Goal: Task Accomplishment & Management: Manage account settings

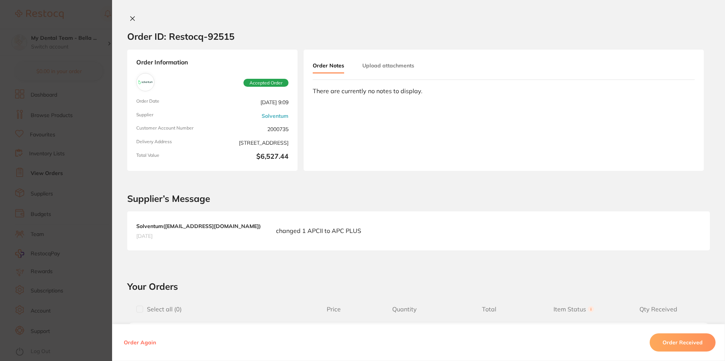
scroll to position [1212, 0]
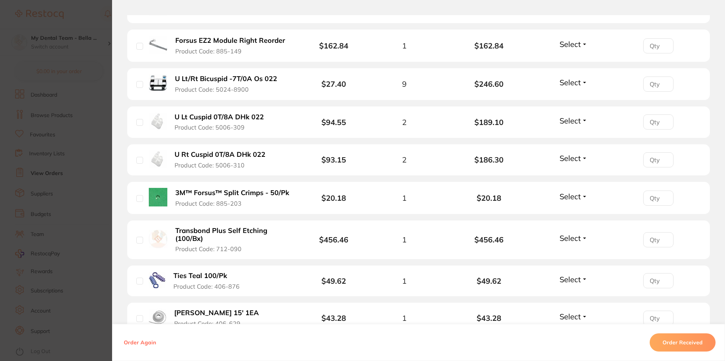
click at [45, 49] on section "Order ID: Restocq- 92515 Order Information Accepted Order Order Date Sept 3 202…" at bounding box center [362, 180] width 725 height 361
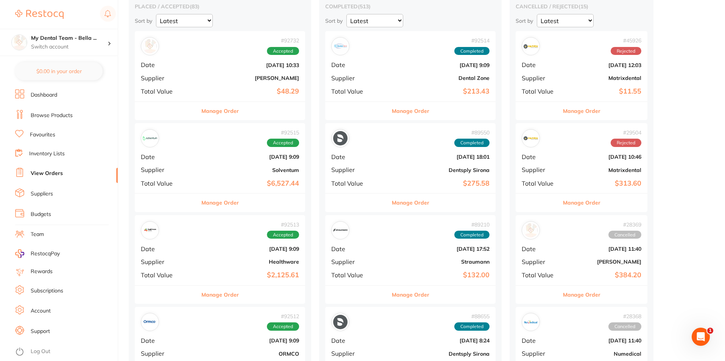
scroll to position [88, 0]
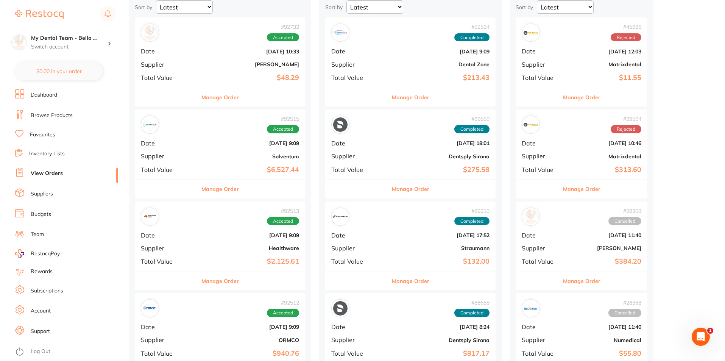
click at [392, 100] on button "Manage Order" at bounding box center [411, 97] width 38 height 18
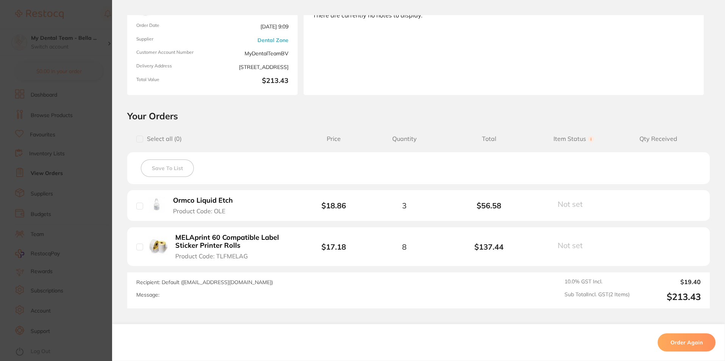
scroll to position [136, 0]
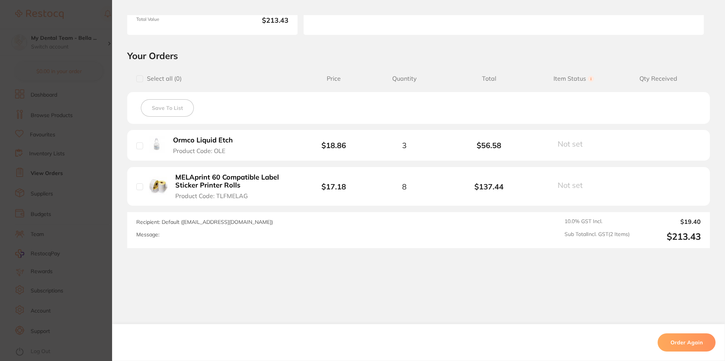
click at [137, 146] on input "checkbox" at bounding box center [139, 145] width 7 height 7
checkbox input "true"
click at [134, 187] on li "MELAprint 60 Compatible Label Sticker Printer Rolls Product Code: TLFMELAG $17.…" at bounding box center [418, 186] width 583 height 39
click at [138, 80] on input "checkbox" at bounding box center [139, 78] width 7 height 7
checkbox input "true"
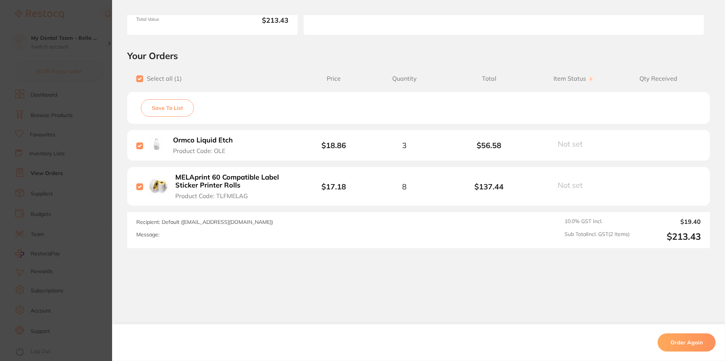
checkbox input "true"
click at [78, 96] on section "Order ID: Restocq- 92514 Order Information Completed Order Order Date Sept 3 20…" at bounding box center [362, 180] width 725 height 361
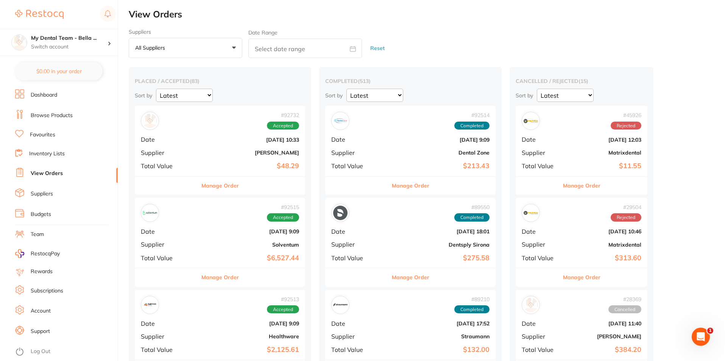
click at [392, 188] on button "Manage Order" at bounding box center [411, 186] width 38 height 18
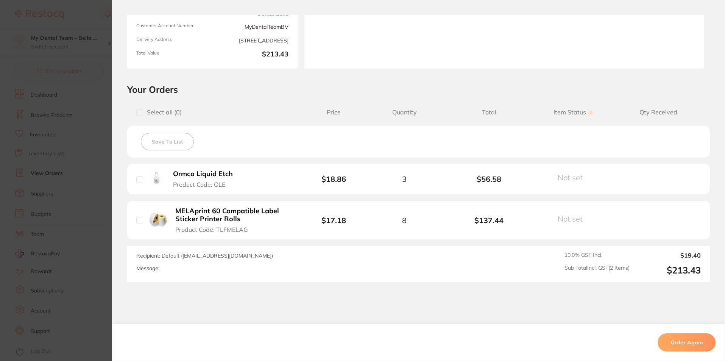
scroll to position [114, 0]
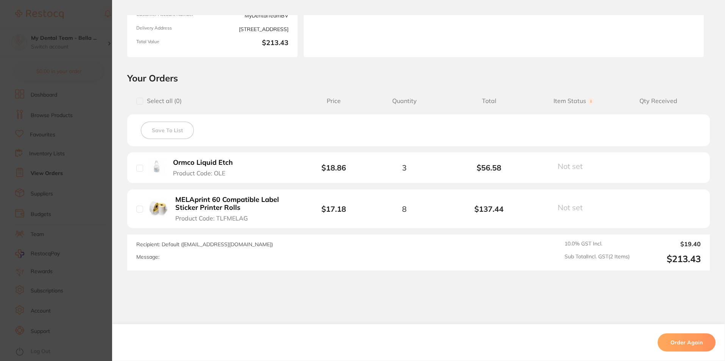
click at [77, 131] on section "Order ID: Restocq- 92514 Order Information Completed Order Order Date Sept 3 20…" at bounding box center [362, 180] width 725 height 361
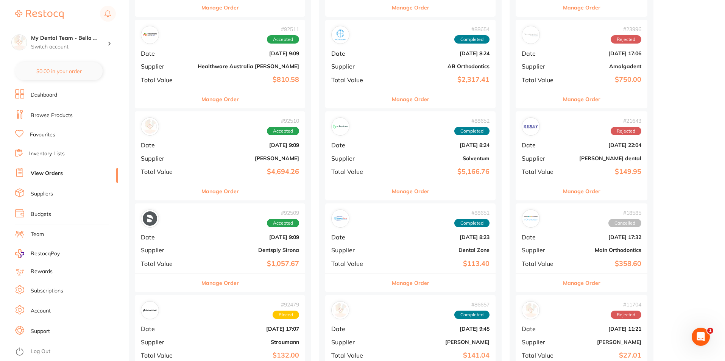
scroll to position [455, 0]
click at [231, 196] on div "Manage Order" at bounding box center [220, 190] width 170 height 19
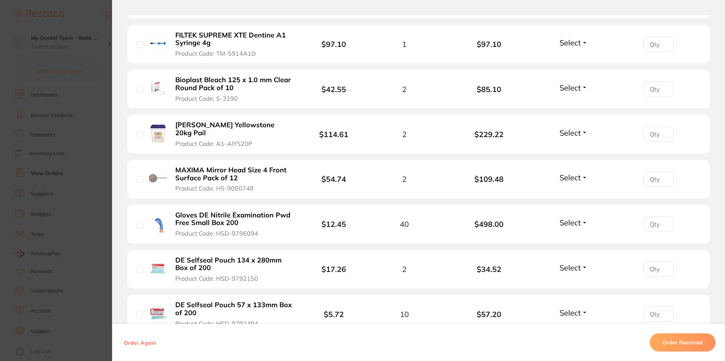
scroll to position [682, 0]
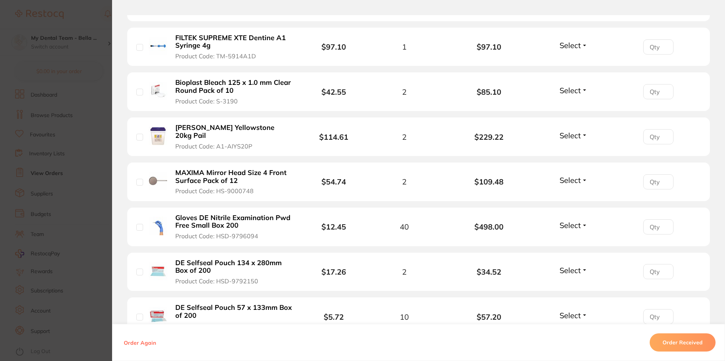
click at [575, 132] on span "Select" at bounding box center [570, 135] width 21 height 9
click at [577, 149] on span "Received" at bounding box center [573, 152] width 19 height 6
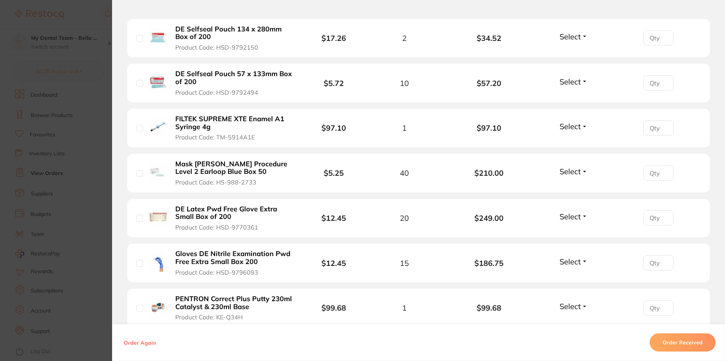
scroll to position [985, 0]
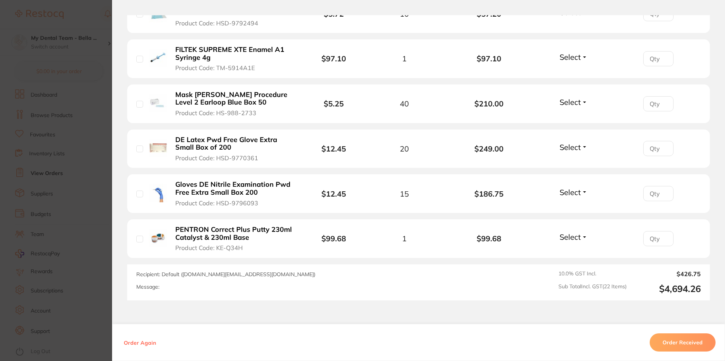
click at [91, 205] on section "Order ID: Restocq- 92510 Order Information 1 Received Accepted Order Order Date…" at bounding box center [362, 180] width 725 height 361
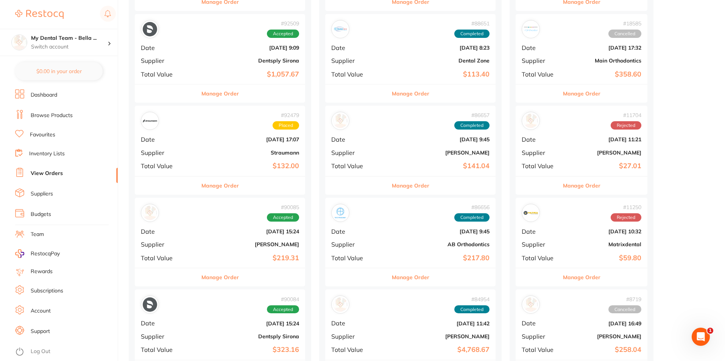
scroll to position [644, 0]
click at [206, 92] on button "Manage Order" at bounding box center [221, 93] width 38 height 18
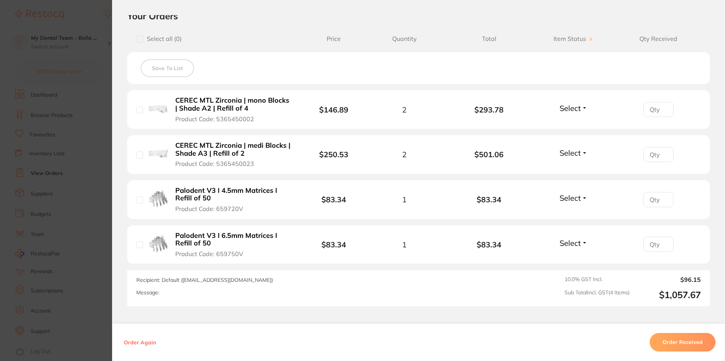
scroll to position [234, 0]
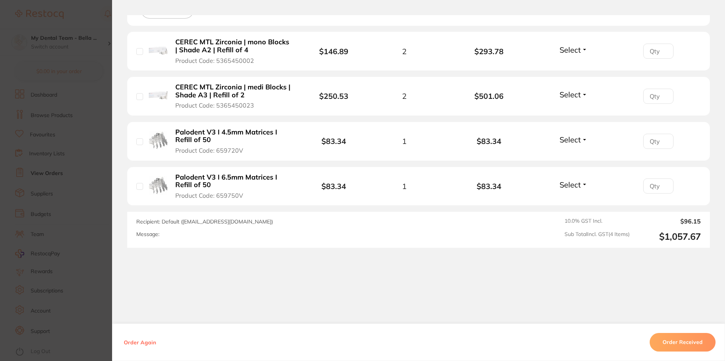
click at [87, 87] on section "Order ID: Restocq- 92509 Order Information Accepted Order Order Date Sept 3 202…" at bounding box center [362, 180] width 725 height 361
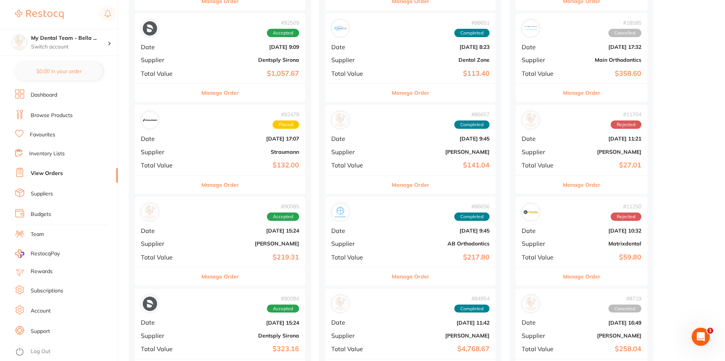
scroll to position [682, 0]
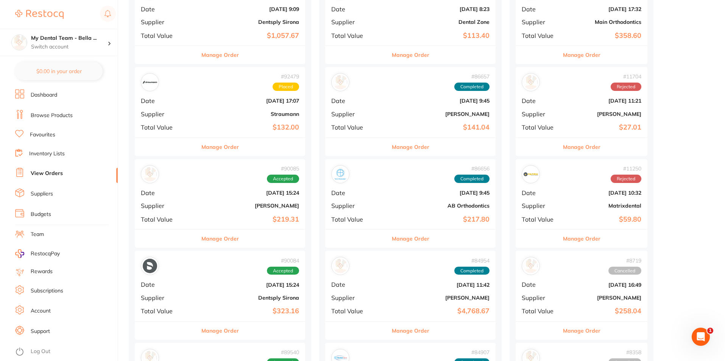
click at [225, 238] on button "Manage Order" at bounding box center [221, 239] width 38 height 18
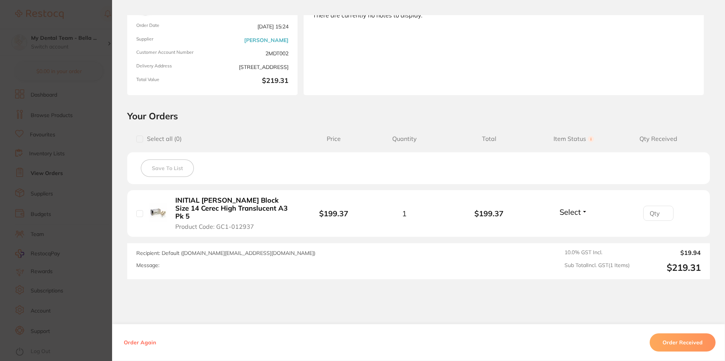
click at [105, 222] on section "Order ID: Restocq- 90085 Order Information Accepted Order Order Date Aug 12 202…" at bounding box center [362, 180] width 725 height 361
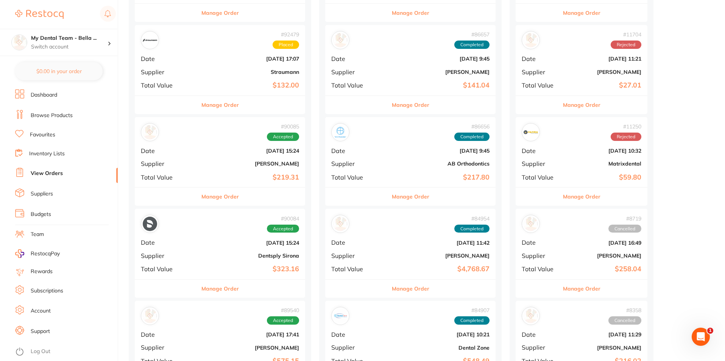
scroll to position [758, 0]
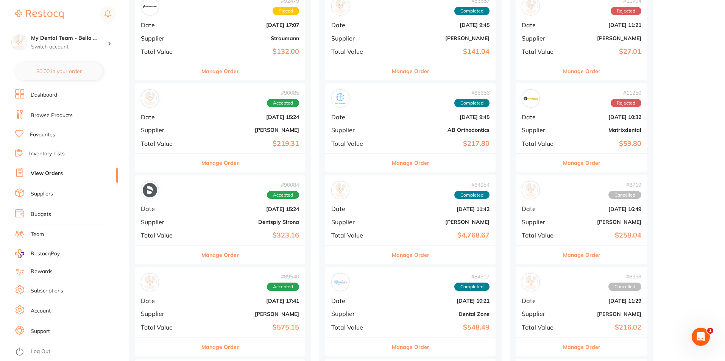
click at [220, 256] on button "Manage Order" at bounding box center [221, 255] width 38 height 18
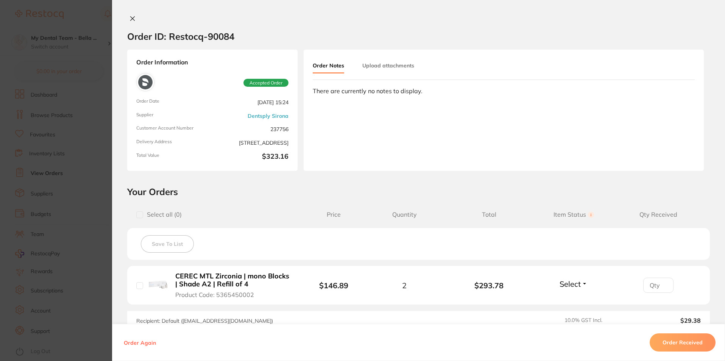
drag, startPoint x: 98, startPoint y: 202, endPoint x: 180, endPoint y: 242, distance: 91.5
click at [98, 202] on section "Order ID: Restocq- 90084 Order Information Accepted Order Order Date Aug 12 202…" at bounding box center [362, 180] width 725 height 361
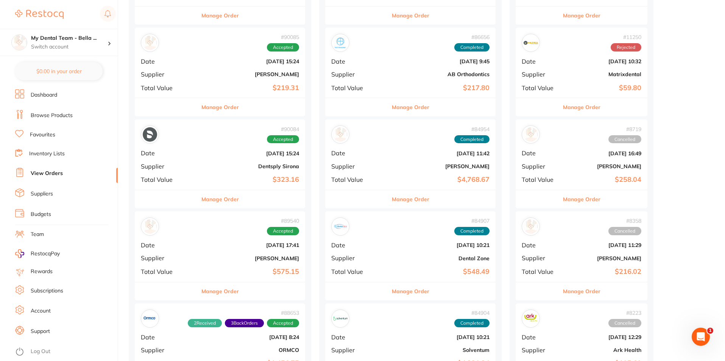
scroll to position [833, 0]
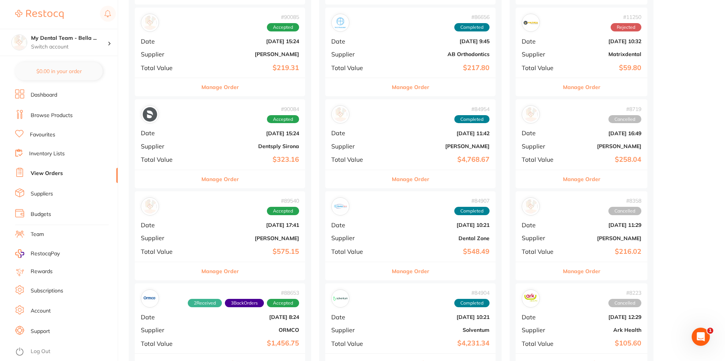
click at [226, 272] on button "Manage Order" at bounding box center [221, 271] width 38 height 18
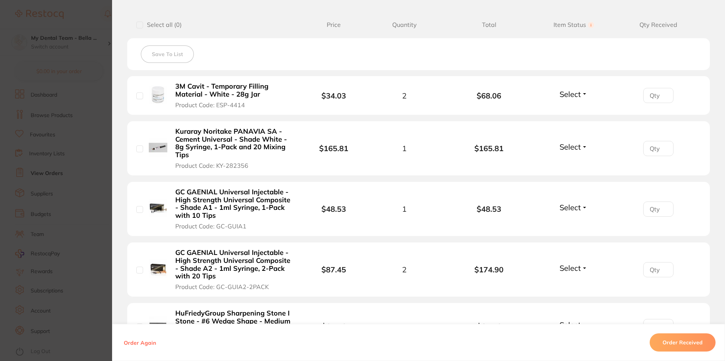
scroll to position [189, 0]
click at [70, 161] on section "Order ID: Restocq- 89540 Order Information Accepted Order Order Date Aug 7 2025…" at bounding box center [362, 180] width 725 height 361
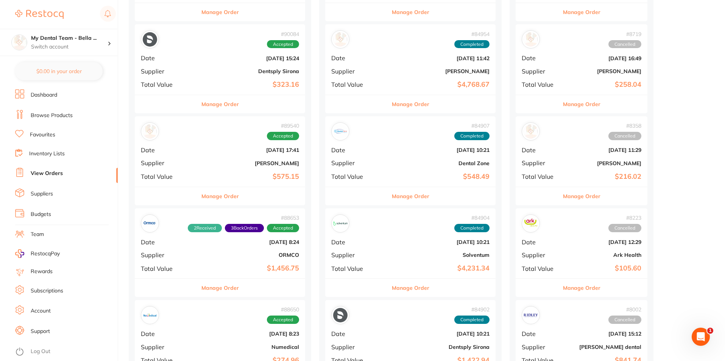
scroll to position [909, 0]
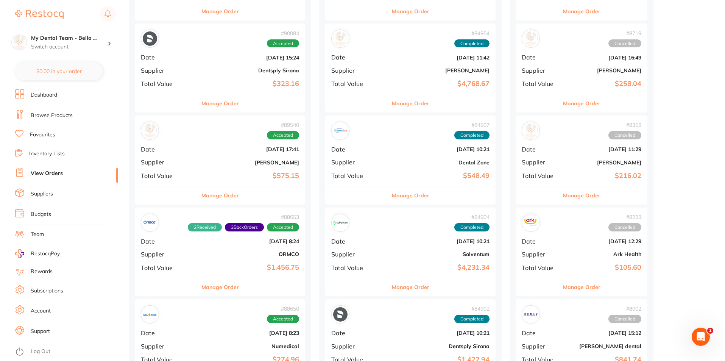
click at [220, 290] on button "Manage Order" at bounding box center [221, 287] width 38 height 18
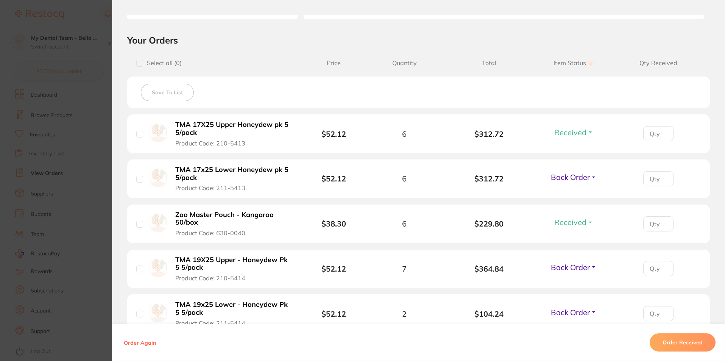
scroll to position [227, 0]
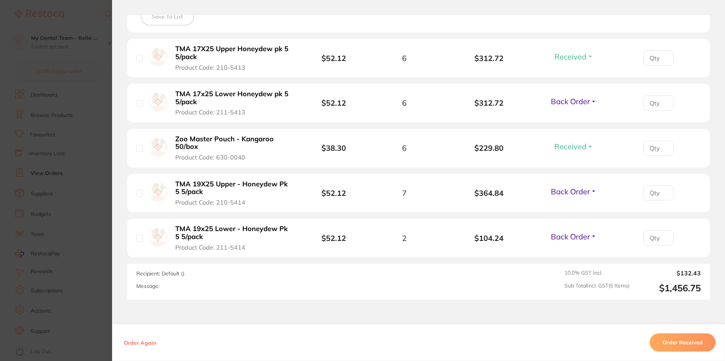
click at [92, 188] on section "Order ID: Restocq- 88653 Order Information 2 Received 3 Back Orders Accepted Or…" at bounding box center [362, 180] width 725 height 361
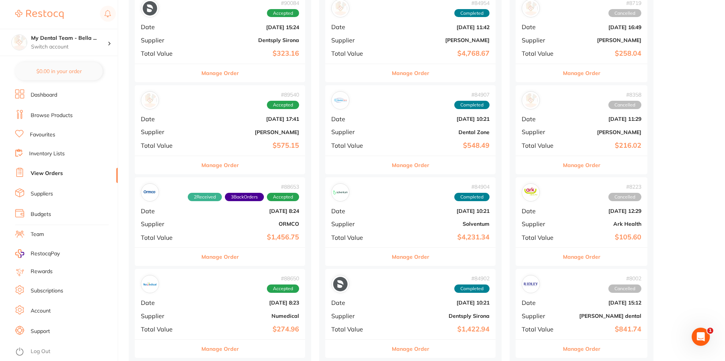
scroll to position [871, 0]
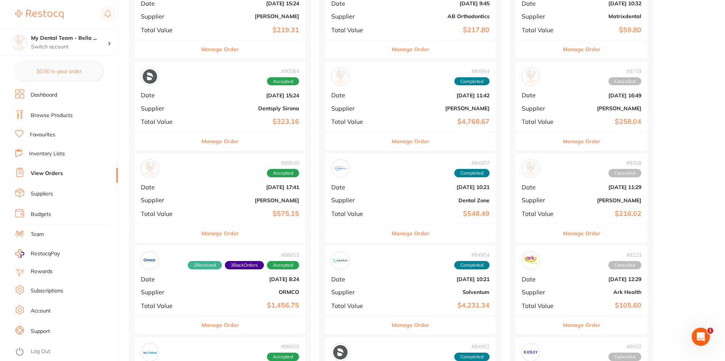
click at [228, 145] on div "Manage Order" at bounding box center [220, 141] width 170 height 19
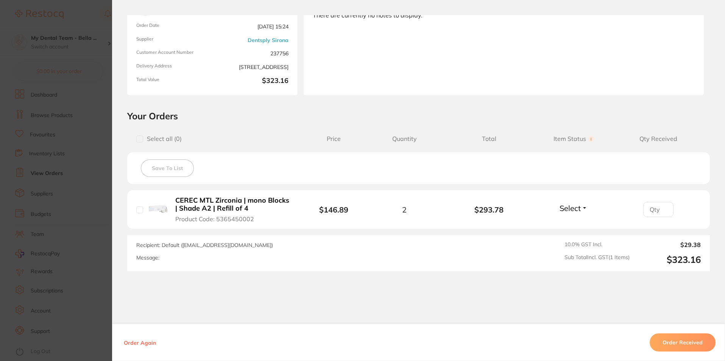
click at [60, 176] on section "Order ID: Restocq- 90084 Order Information Accepted Order Order Date Aug 12 202…" at bounding box center [362, 180] width 725 height 361
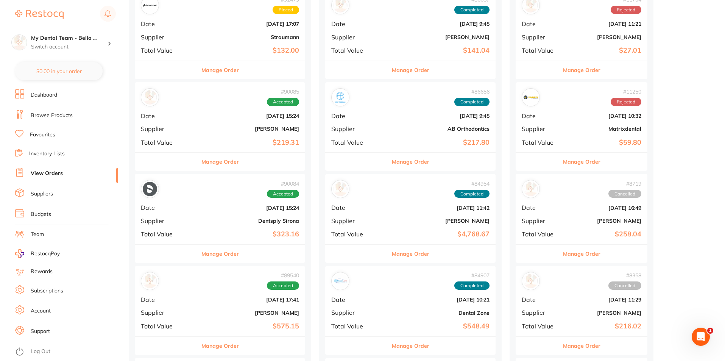
scroll to position [758, 0]
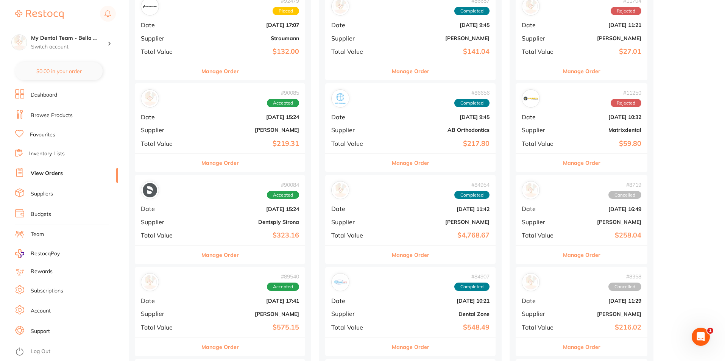
click at [222, 162] on button "Manage Order" at bounding box center [221, 163] width 38 height 18
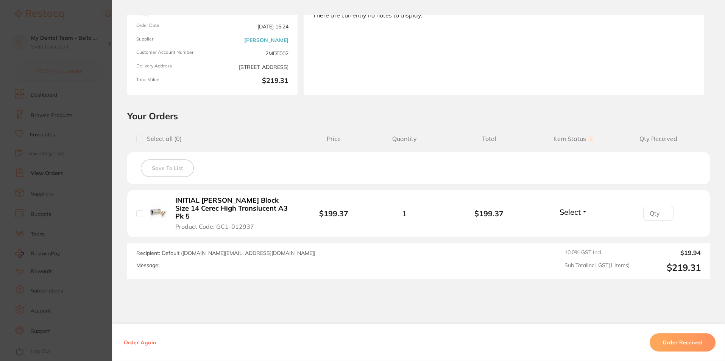
click at [100, 175] on section "Order ID: Restocq- 90085 Order Information Accepted Order Order Date Aug 12 202…" at bounding box center [362, 180] width 725 height 361
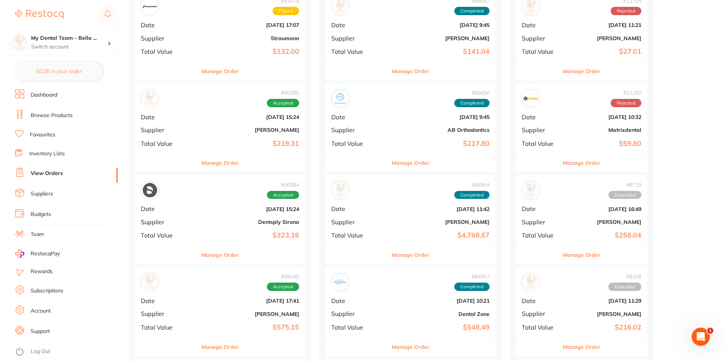
scroll to position [644, 0]
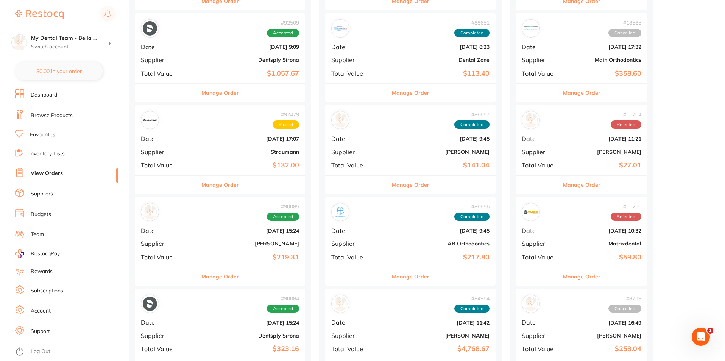
click at [217, 184] on button "Manage Order" at bounding box center [221, 185] width 38 height 18
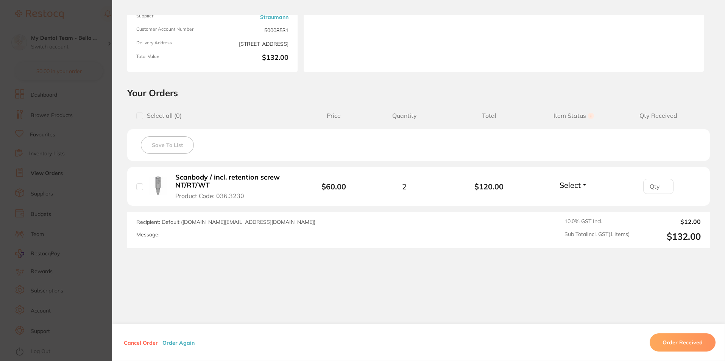
click at [75, 205] on section "Order ID: Restocq- 92479 Order Information Placed Order Order Date Sept 2 2025,…" at bounding box center [362, 180] width 725 height 361
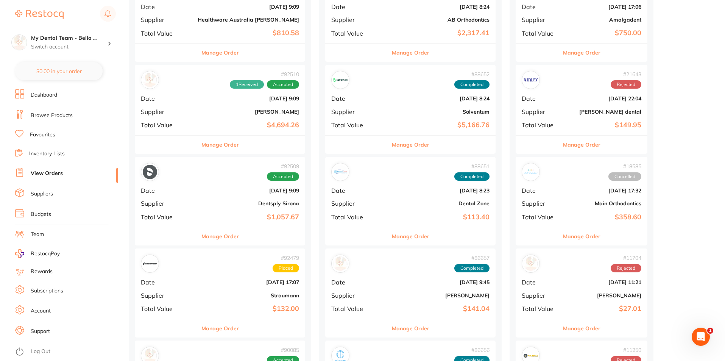
scroll to position [492, 0]
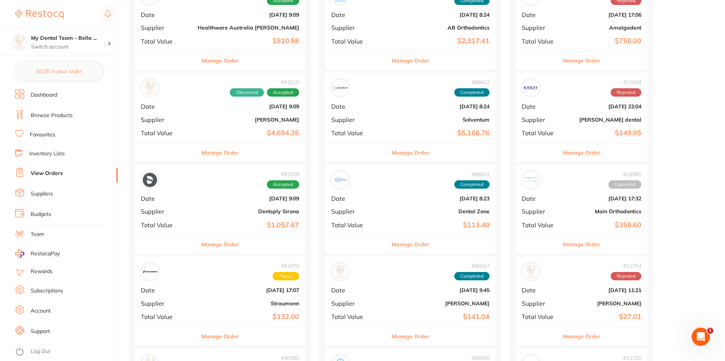
click at [215, 239] on button "Manage Order" at bounding box center [221, 244] width 38 height 18
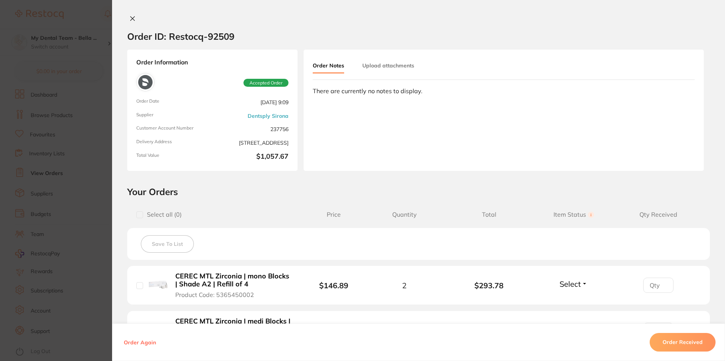
scroll to position [114, 0]
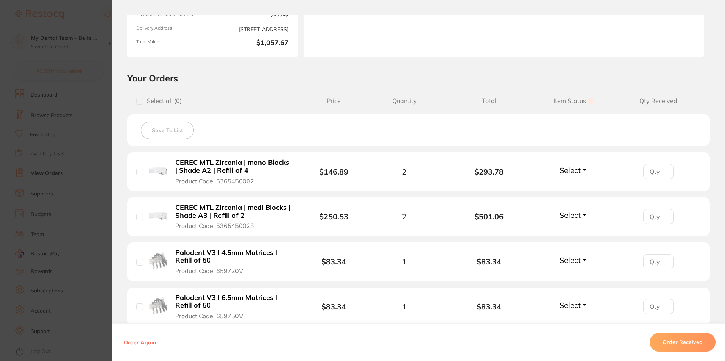
click at [95, 252] on section "Order ID: Restocq- 92509 Order Information Accepted Order Order Date Sept 3 202…" at bounding box center [362, 180] width 725 height 361
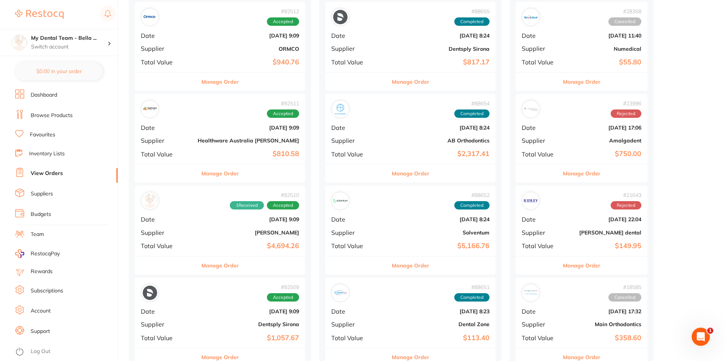
scroll to position [379, 0]
click at [214, 175] on button "Manage Order" at bounding box center [221, 174] width 38 height 18
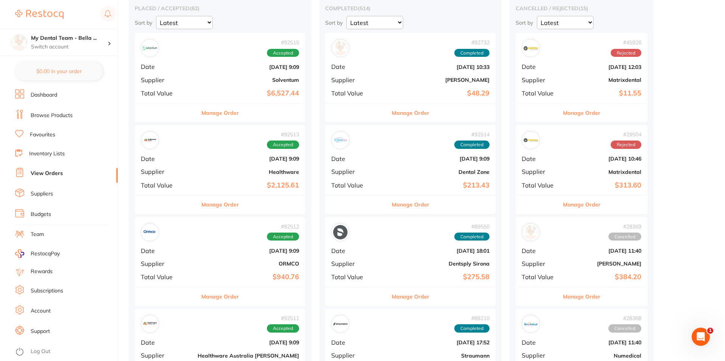
scroll to position [76, 0]
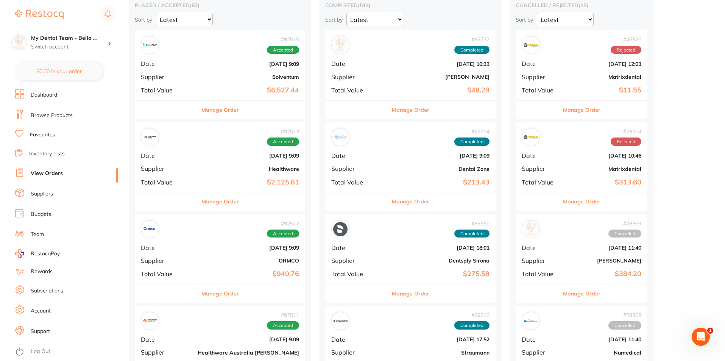
click at [215, 293] on button "Manage Order" at bounding box center [221, 293] width 38 height 18
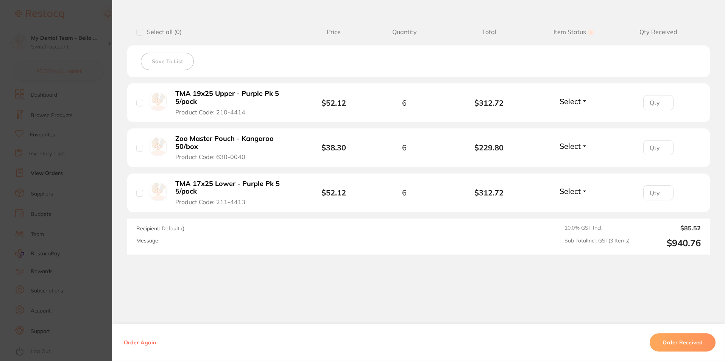
scroll to position [189, 0]
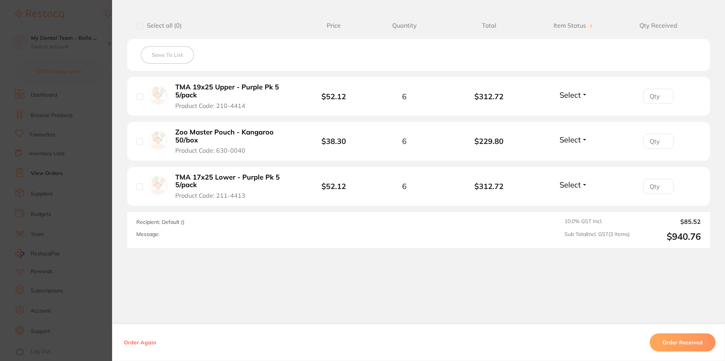
click at [684, 344] on button "Order Received" at bounding box center [683, 342] width 66 height 18
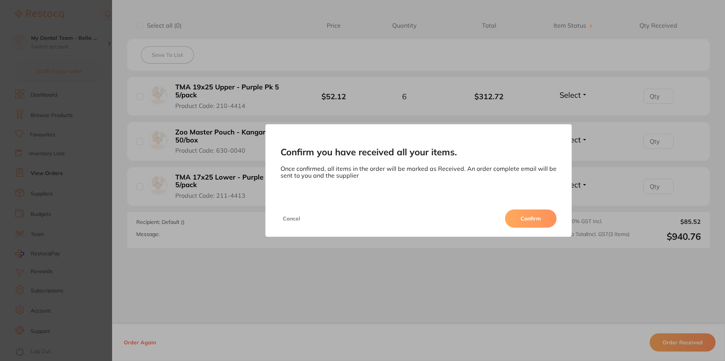
click at [539, 220] on button "Confirm" at bounding box center [531, 218] width 52 height 18
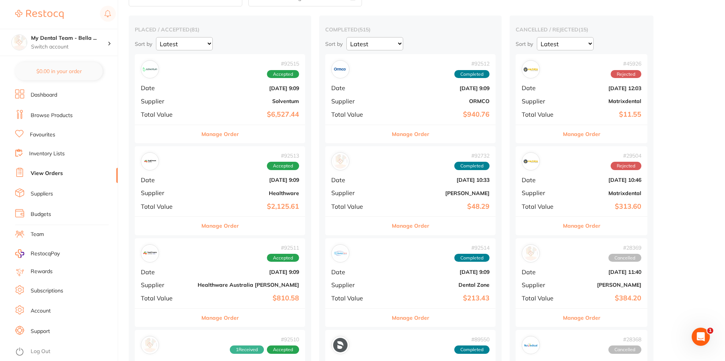
scroll to position [38, 0]
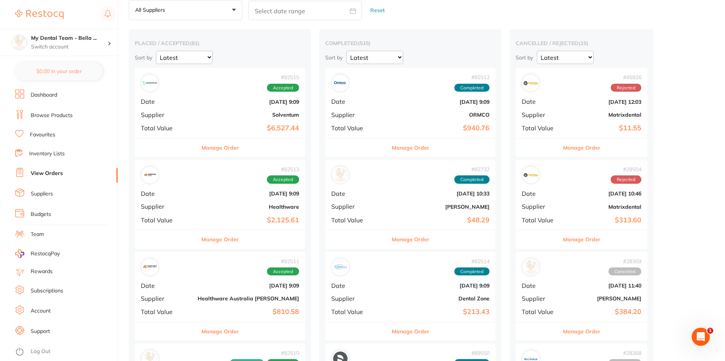
click at [227, 151] on div "Manage Order" at bounding box center [220, 147] width 170 height 19
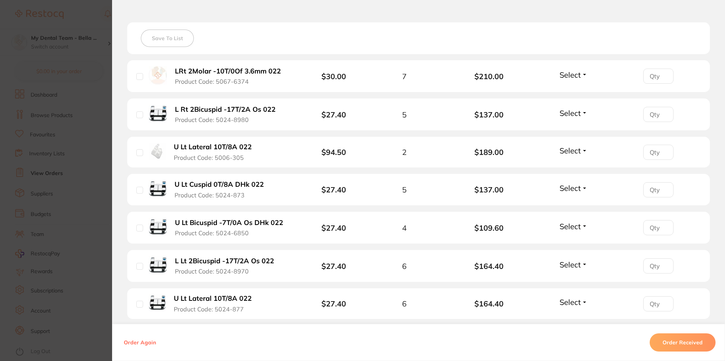
scroll to position [303, 0]
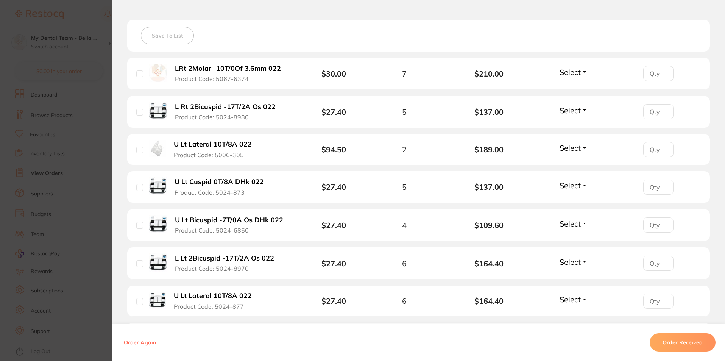
click at [578, 74] on span "Select" at bounding box center [570, 71] width 21 height 9
click at [578, 87] on span "Received" at bounding box center [573, 89] width 19 height 6
click at [584, 116] on div "Select Received Back Order" at bounding box center [574, 112] width 33 height 13
click at [583, 113] on button "Select" at bounding box center [574, 110] width 33 height 9
click at [575, 127] on span "Received" at bounding box center [573, 127] width 19 height 6
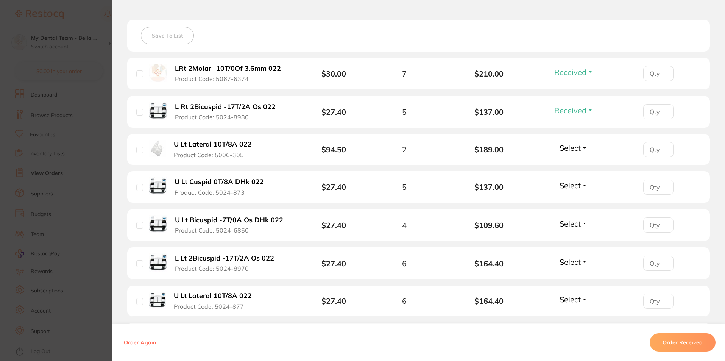
click at [584, 153] on div "Select Received Back Order" at bounding box center [574, 149] width 33 height 13
click at [578, 150] on span "Select" at bounding box center [570, 147] width 21 height 9
click at [579, 164] on span "Received" at bounding box center [573, 164] width 19 height 6
